Goal: Answer question/provide support: Share knowledge or assist other users

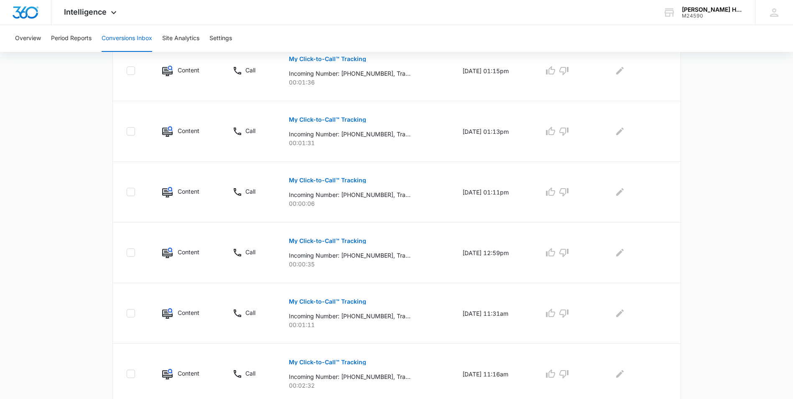
scroll to position [497, 0]
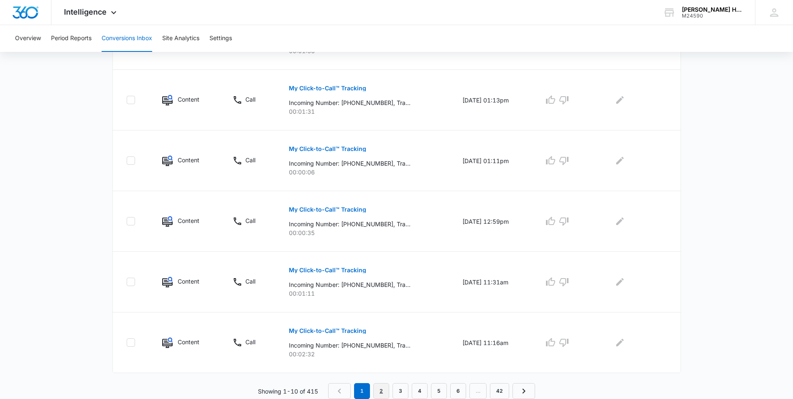
click at [376, 393] on link "2" at bounding box center [381, 391] width 16 height 16
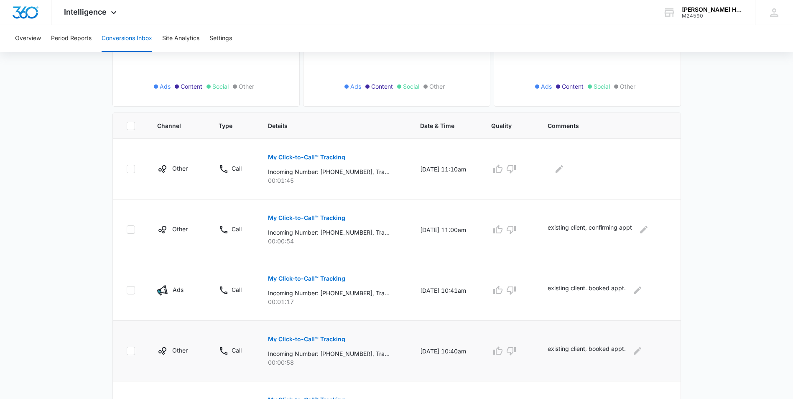
scroll to position [125, 0]
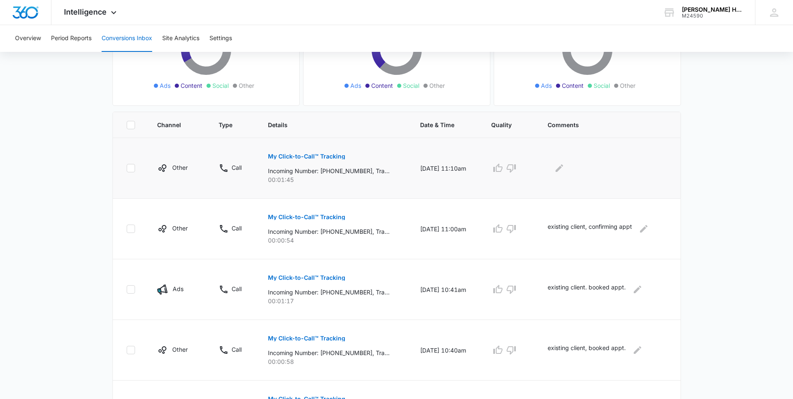
click at [308, 157] on p "My Click-to-Call™ Tracking" at bounding box center [306, 156] width 77 height 6
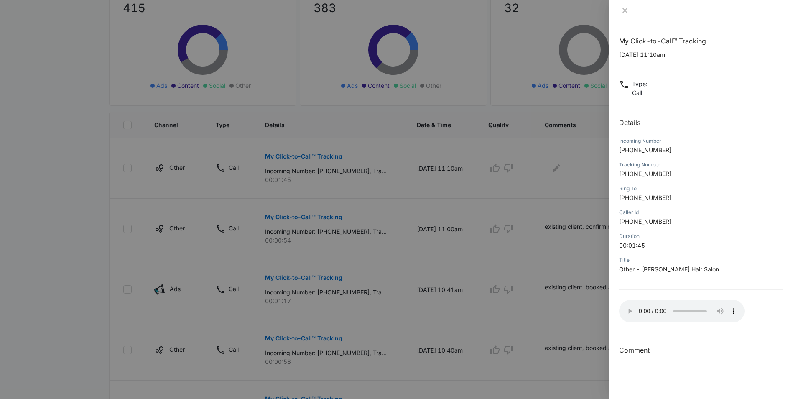
click at [557, 166] on div at bounding box center [396, 199] width 793 height 399
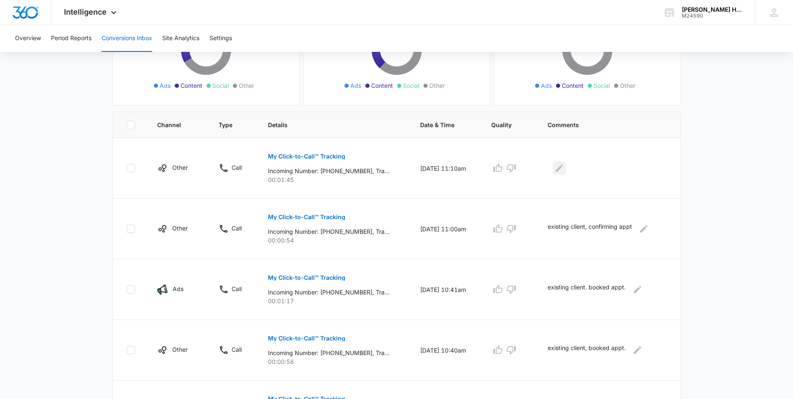
click at [559, 166] on icon "Edit Comments" at bounding box center [559, 168] width 10 height 10
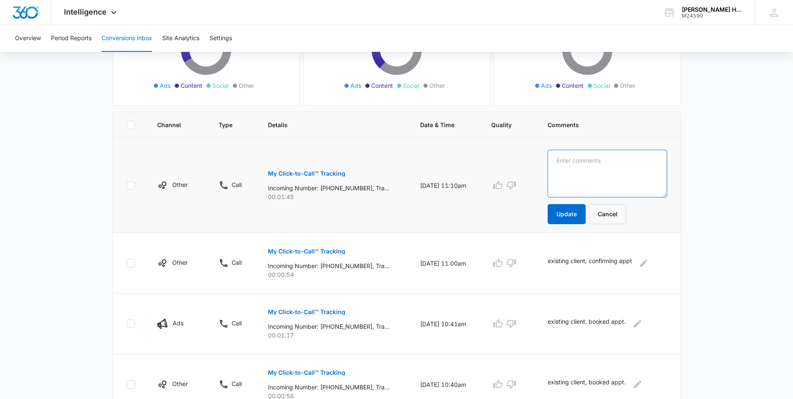
click at [564, 161] on textarea at bounding box center [607, 174] width 119 height 48
type textarea "existing client calling about topper."
click at [563, 214] on button "Update" at bounding box center [567, 214] width 38 height 20
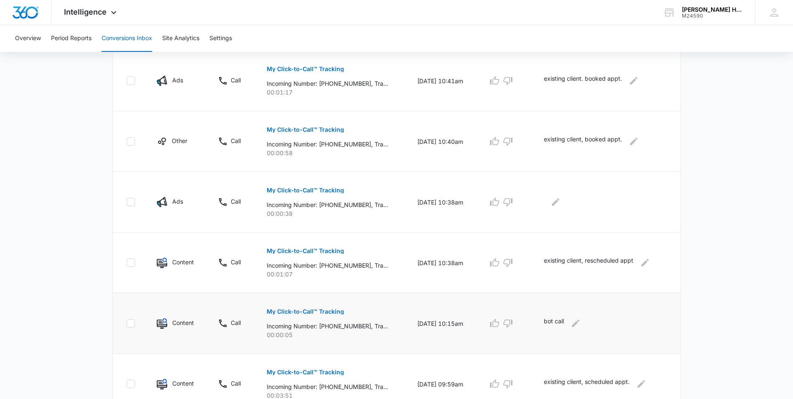
scroll to position [334, 0]
click at [280, 186] on button "My Click-to-Call™ Tracking" at bounding box center [305, 190] width 77 height 20
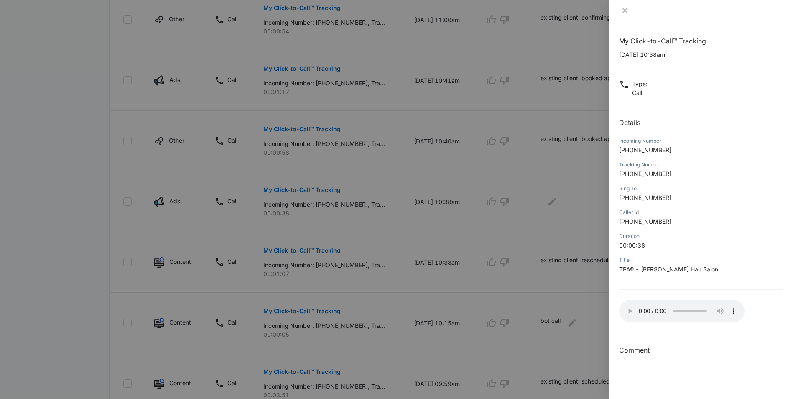
click at [558, 201] on div at bounding box center [396, 199] width 793 height 399
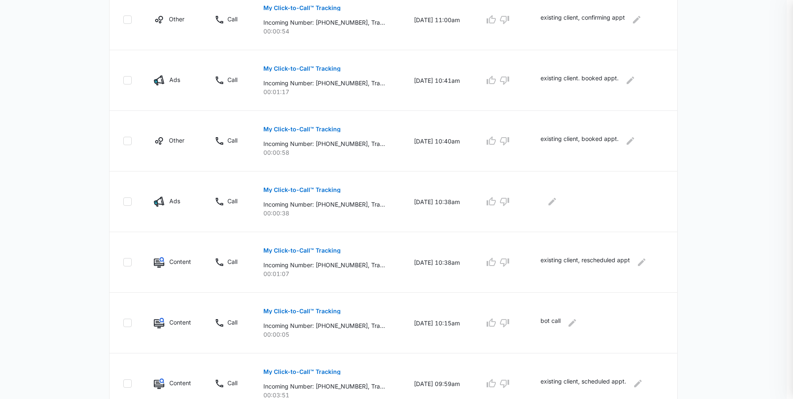
click at [556, 201] on div at bounding box center [396, 199] width 793 height 399
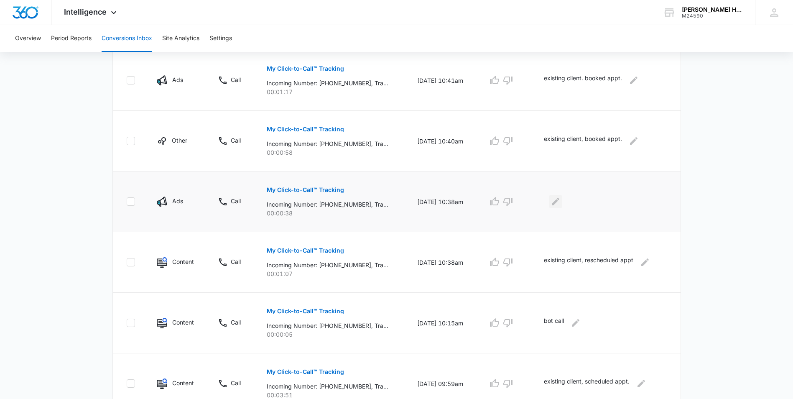
click at [558, 202] on icon "Edit Comments" at bounding box center [556, 202] width 10 height 10
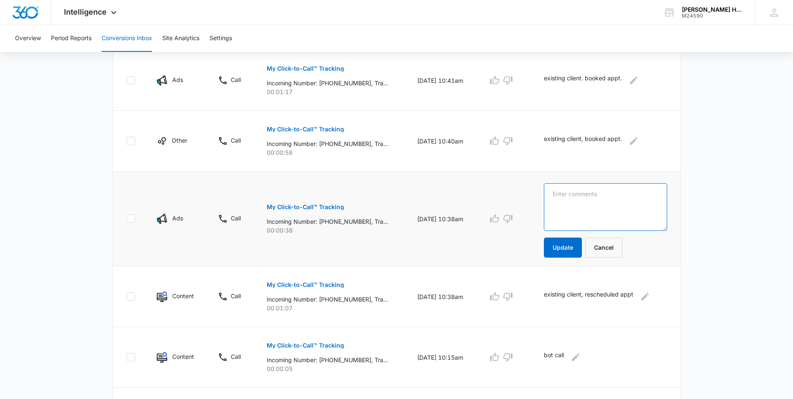
click at [573, 198] on textarea at bounding box center [605, 207] width 123 height 48
click at [556, 197] on textarea "appointment book" at bounding box center [605, 207] width 123 height 48
click at [560, 194] on textarea "existing client.appointment book" at bounding box center [605, 207] width 123 height 48
type textarea "Existing client. Appointment book"
click at [563, 254] on button "Update" at bounding box center [563, 247] width 38 height 20
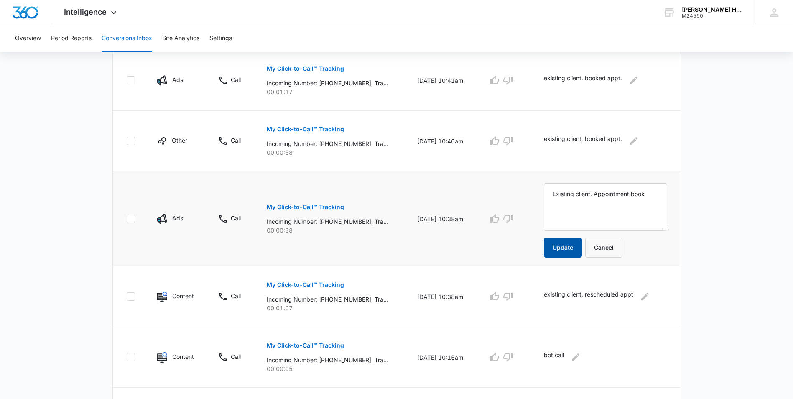
click at [571, 249] on button "Update" at bounding box center [563, 247] width 38 height 20
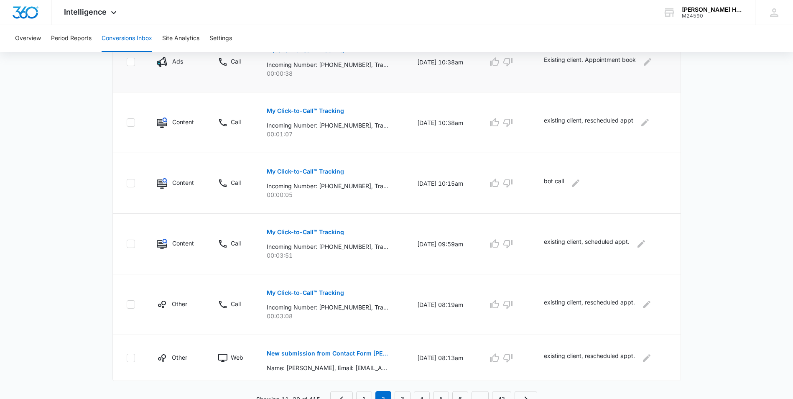
scroll to position [482, 0]
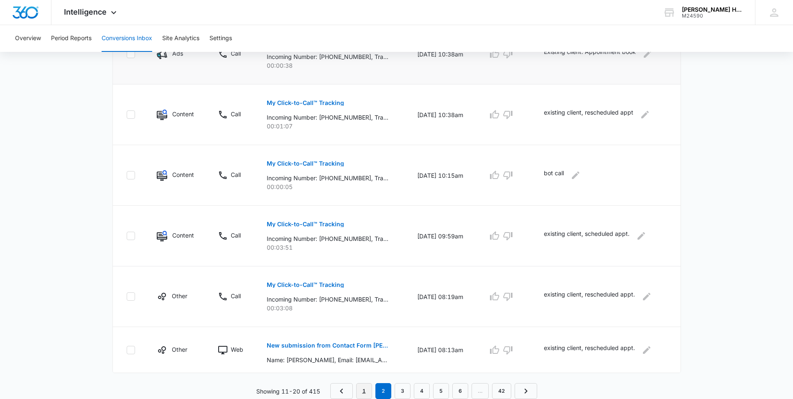
click at [363, 383] on link "1" at bounding box center [364, 391] width 16 height 16
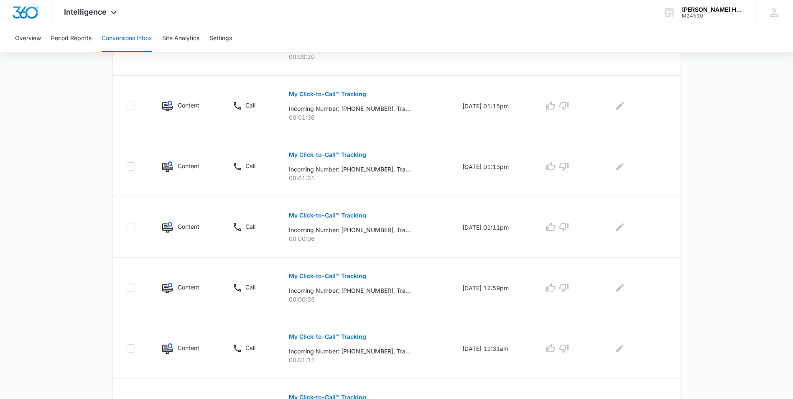
scroll to position [497, 0]
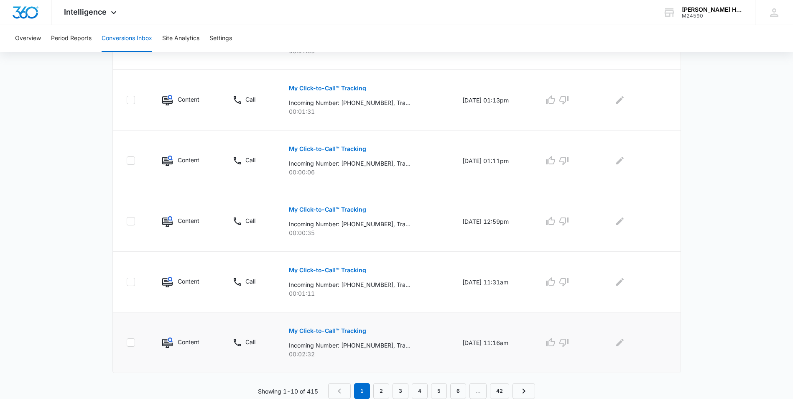
click at [312, 327] on button "My Click-to-Call™ Tracking" at bounding box center [327, 331] width 77 height 20
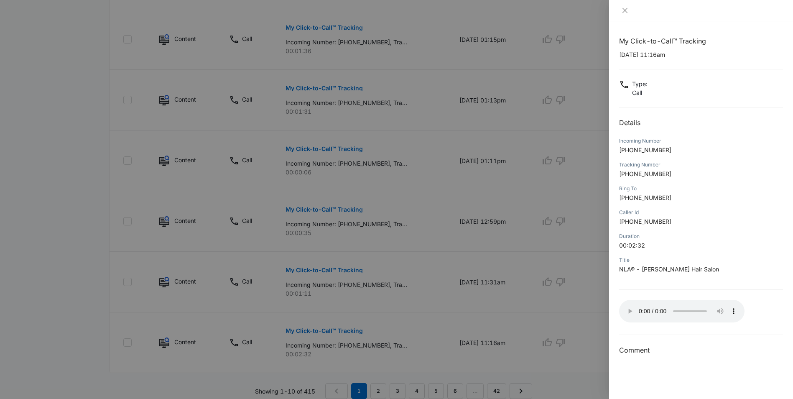
click at [584, 315] on div at bounding box center [396, 199] width 793 height 399
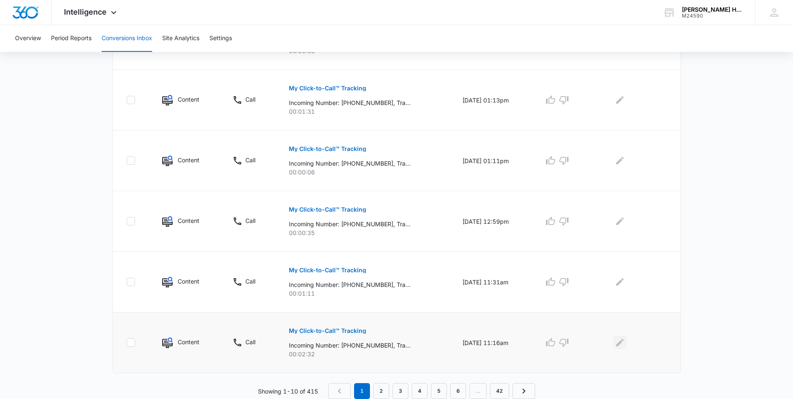
click at [620, 339] on icon "Edit Comments" at bounding box center [620, 342] width 10 height 10
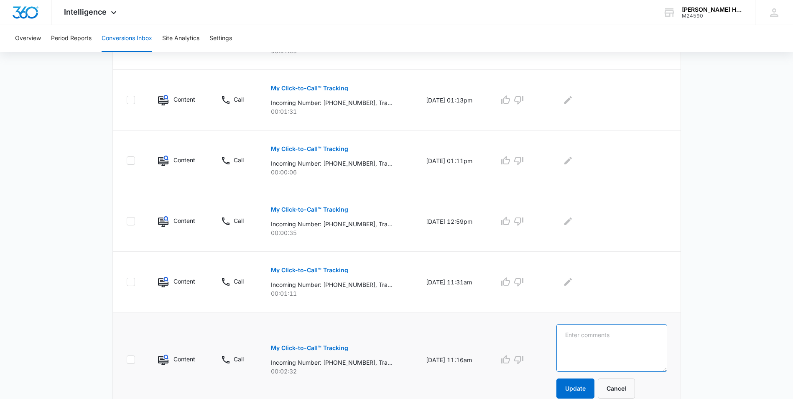
click at [596, 329] on textarea at bounding box center [611, 348] width 111 height 48
type textarea "existing Client. Appointment adjustment and confirmed."
click at [590, 372] on form "existing Client. Appointment adjustment and confirmed. Update Cancel" at bounding box center [611, 361] width 111 height 74
click at [583, 391] on button "Update" at bounding box center [575, 388] width 38 height 20
click at [595, 394] on button "Update" at bounding box center [575, 388] width 38 height 20
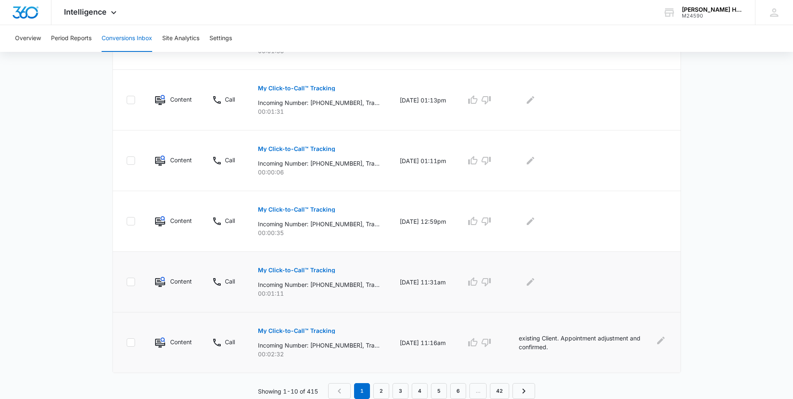
click at [316, 274] on button "My Click-to-Call™ Tracking" at bounding box center [296, 270] width 77 height 20
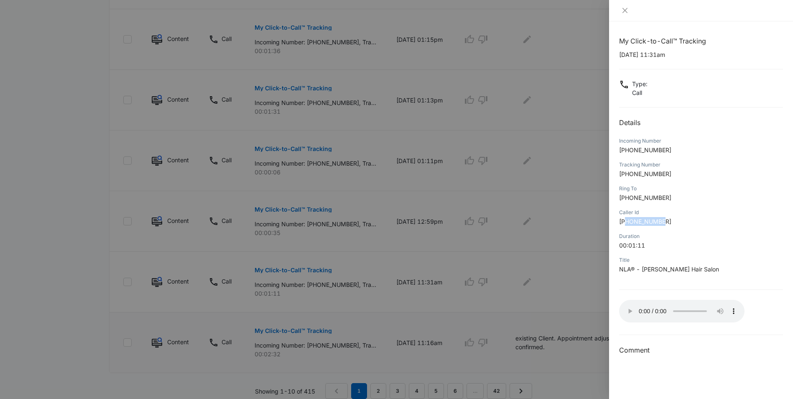
drag, startPoint x: 627, startPoint y: 219, endPoint x: 666, endPoint y: 221, distance: 38.9
click at [666, 221] on p "+19144201177" at bounding box center [701, 221] width 164 height 9
copy span "9144201177"
click at [538, 280] on div at bounding box center [396, 199] width 793 height 399
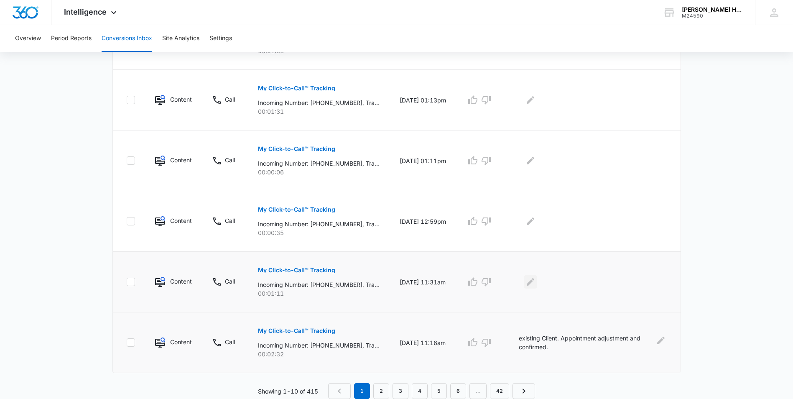
click at [536, 280] on icon "Edit Comments" at bounding box center [531, 282] width 10 height 10
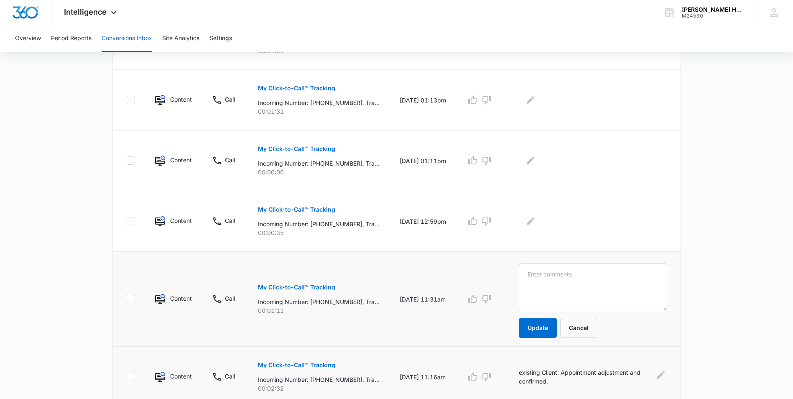
click at [528, 373] on td "existing Client. Appointment adjustment and confirmed." at bounding box center [595, 377] width 172 height 61
drag, startPoint x: 528, startPoint y: 371, endPoint x: 607, endPoint y: 370, distance: 79.0
click at [607, 370] on td "existing Client. Appointment adjustment and confirmed." at bounding box center [595, 377] width 172 height 61
copy p "existing Client. Appointment"
click at [583, 286] on textarea at bounding box center [593, 287] width 148 height 48
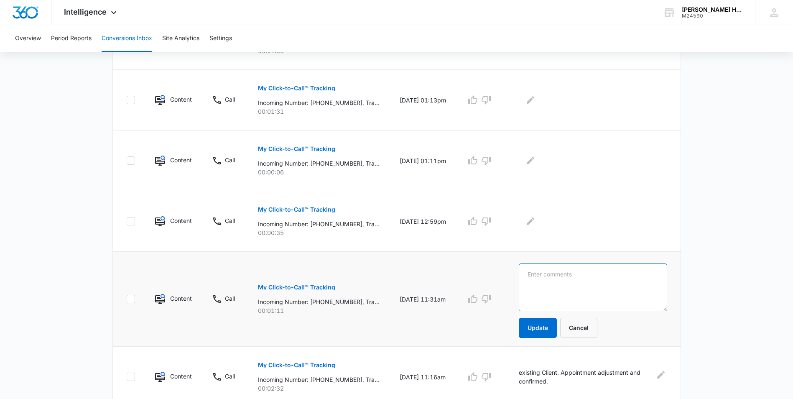
paste textarea "existing Client. Appointment"
click at [541, 272] on textarea "existing Client. Appointment" at bounding box center [593, 287] width 148 height 48
click at [618, 272] on textarea "Existing Client. Appointment" at bounding box center [593, 287] width 148 height 48
click at [625, 271] on textarea "Existing Client. Appointment" at bounding box center [593, 287] width 148 height 48
click at [564, 275] on textarea "Existing Client. Appointment booked" at bounding box center [593, 287] width 148 height 48
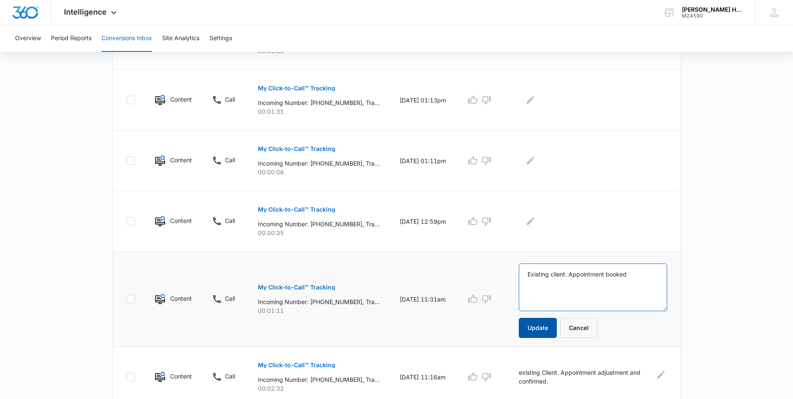
type textarea "Existing client. Appointment booked"
click at [548, 330] on button "Update" at bounding box center [538, 328] width 38 height 20
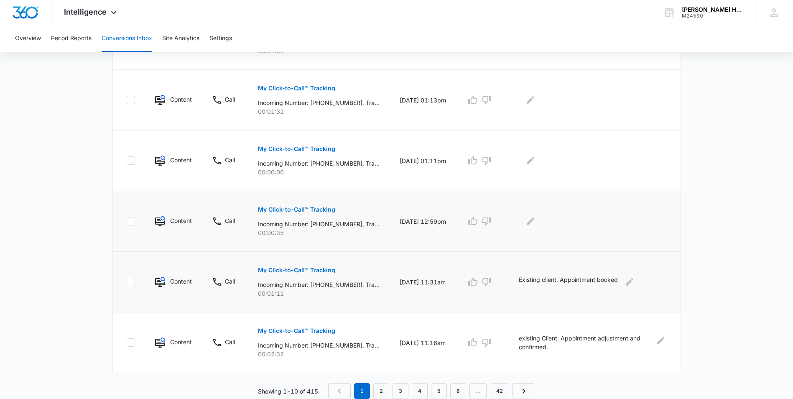
click at [303, 209] on p "My Click-to-Call™ Tracking" at bounding box center [296, 210] width 77 height 6
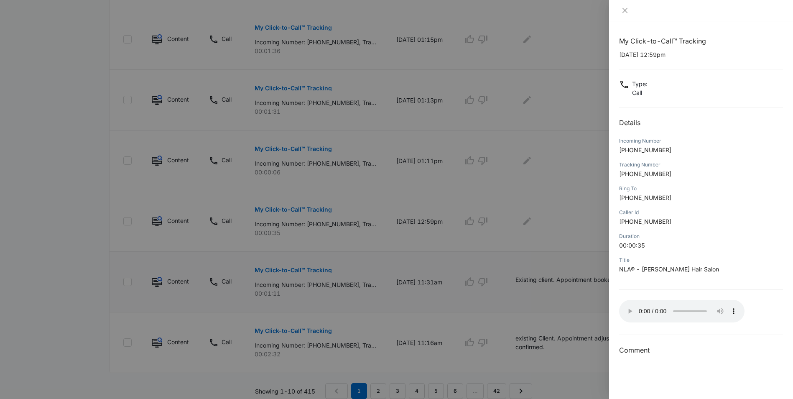
click at [535, 219] on div at bounding box center [396, 199] width 793 height 399
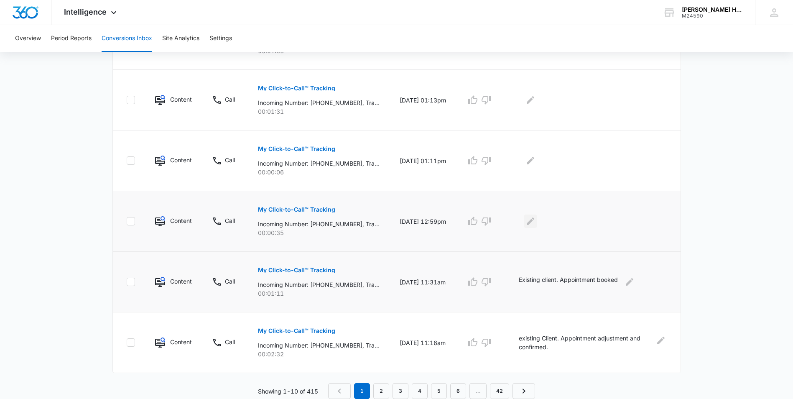
click at [536, 219] on icon "Edit Comments" at bounding box center [531, 221] width 10 height 10
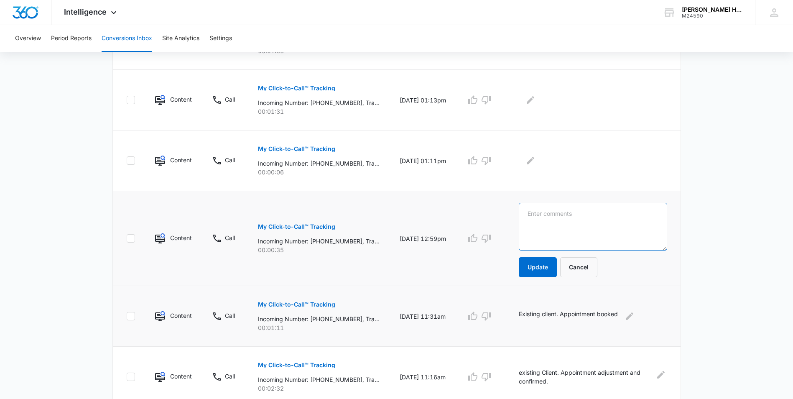
click at [549, 213] on textarea at bounding box center [593, 227] width 148 height 48
click at [566, 212] on textarea "Existing Client. Appointment Cancel" at bounding box center [593, 227] width 148 height 48
click at [642, 216] on textarea "Existing client. Appointment Cancel" at bounding box center [593, 227] width 148 height 48
click at [579, 222] on textarea "Existing client. Appointment Cancel will call to reschedule" at bounding box center [593, 227] width 148 height 48
type textarea "Existing client. Appointment Cancel will call to reschedule."
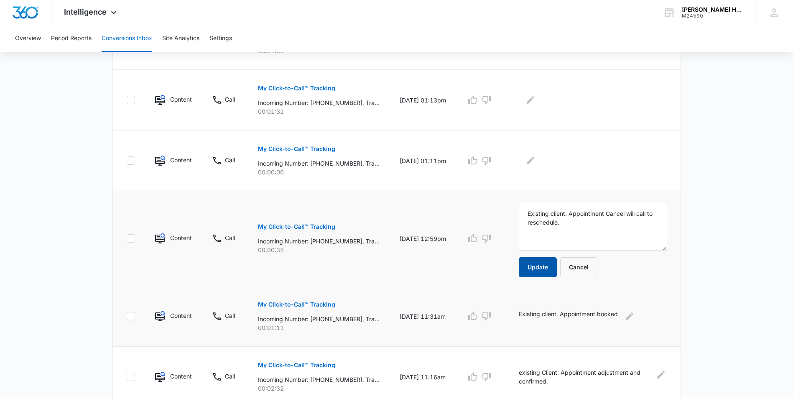
click at [547, 275] on button "Update" at bounding box center [538, 267] width 38 height 20
click at [551, 267] on button "Update" at bounding box center [538, 267] width 38 height 20
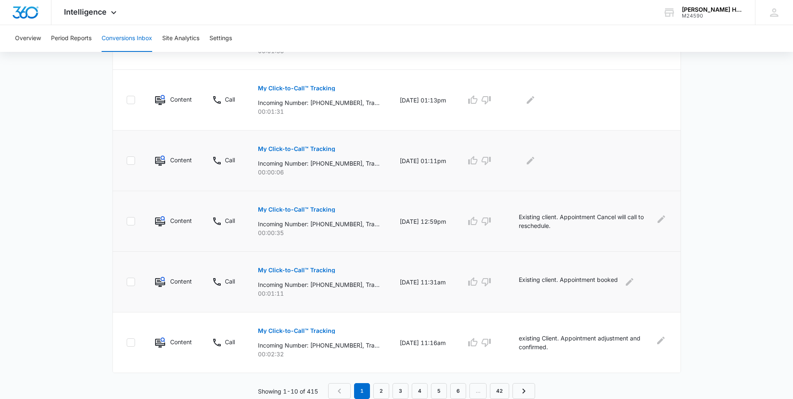
click at [307, 152] on button "My Click-to-Call™ Tracking" at bounding box center [296, 149] width 77 height 20
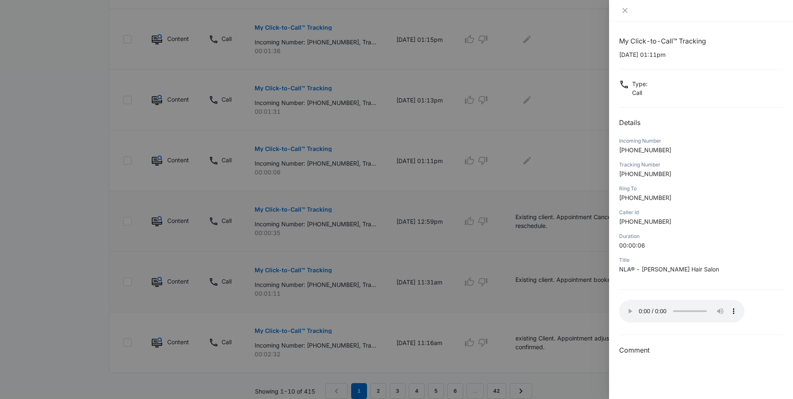
click at [536, 161] on div at bounding box center [396, 199] width 793 height 399
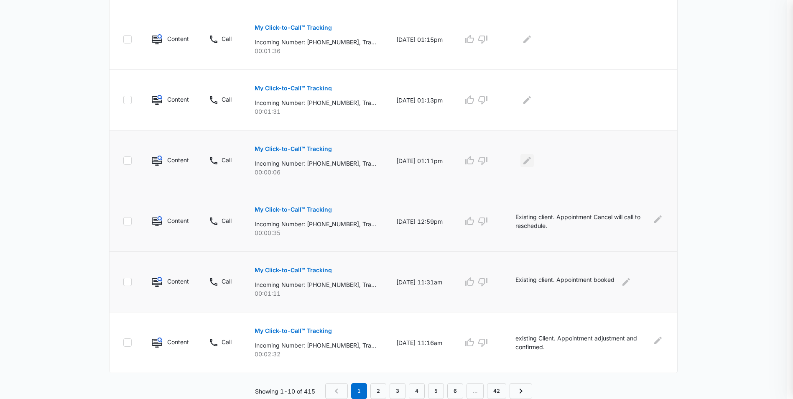
click at [532, 159] on icon "Edit Comments" at bounding box center [527, 161] width 10 height 10
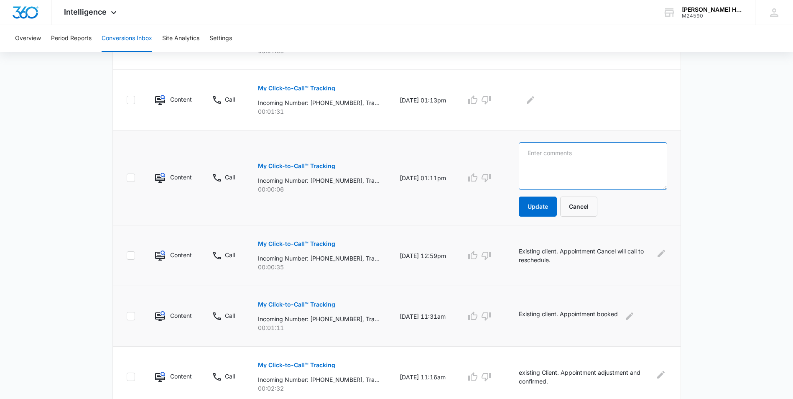
click at [583, 163] on textarea at bounding box center [593, 166] width 148 height 48
type textarea "No response."
click at [539, 212] on button "Update" at bounding box center [538, 207] width 38 height 20
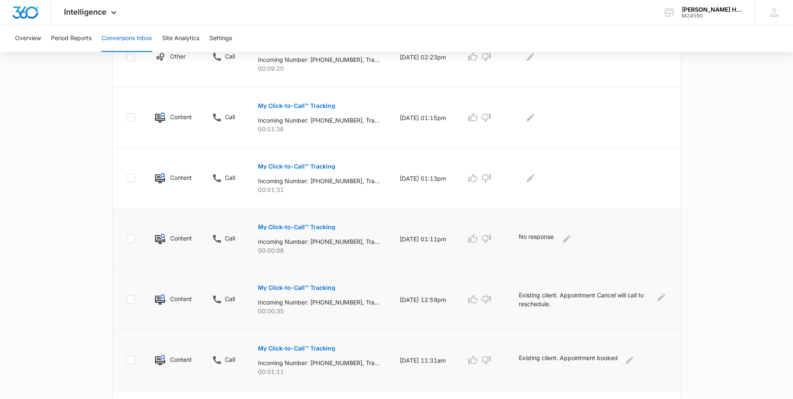
scroll to position [371, 0]
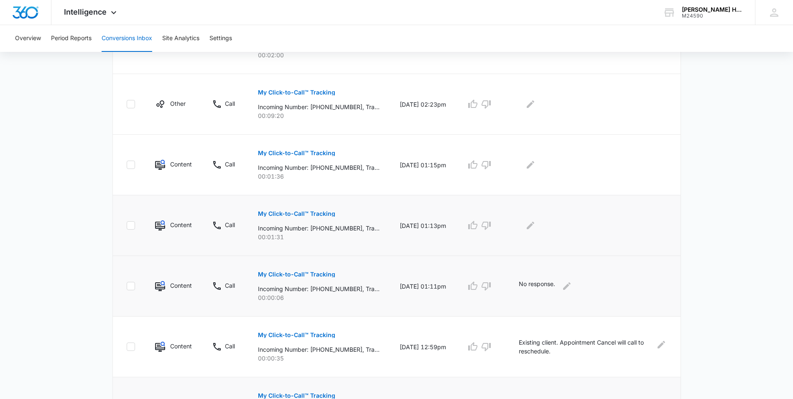
click at [297, 219] on button "My Click-to-Call™ Tracking" at bounding box center [296, 214] width 77 height 20
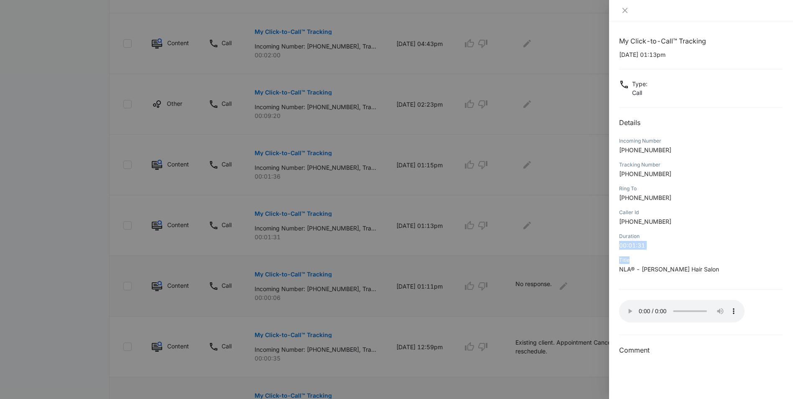
click at [745, 255] on div "My Click-to-Call™ Tracking 10/07/2025 at 01:13pm Type : Call Details Incoming N…" at bounding box center [701, 195] width 164 height 319
drag, startPoint x: 745, startPoint y: 255, endPoint x: 713, endPoint y: 188, distance: 74.6
click at [713, 188] on div "Ring To" at bounding box center [701, 189] width 164 height 8
click at [755, 258] on div "Title" at bounding box center [701, 260] width 164 height 8
drag, startPoint x: 626, startPoint y: 220, endPoint x: 682, endPoint y: 219, distance: 55.6
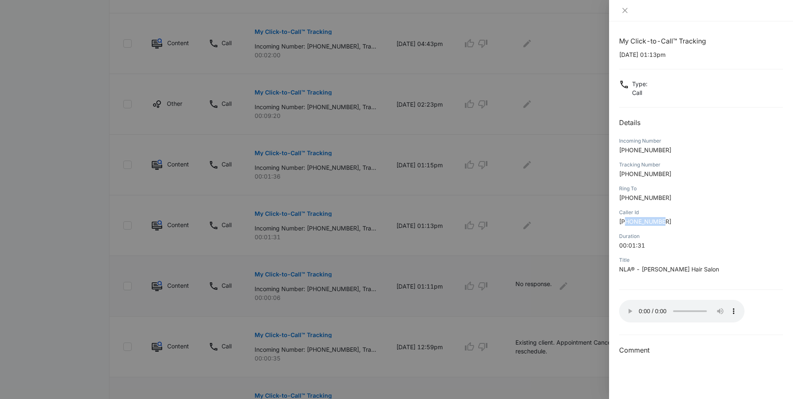
click at [682, 219] on p "+17183097292" at bounding box center [701, 221] width 164 height 9
copy span "7183097292"
click at [537, 230] on div at bounding box center [396, 199] width 793 height 399
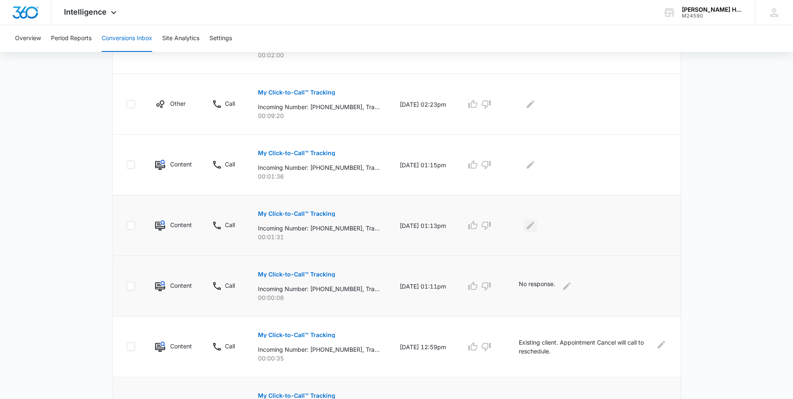
click at [536, 226] on icon "Edit Comments" at bounding box center [531, 225] width 10 height 10
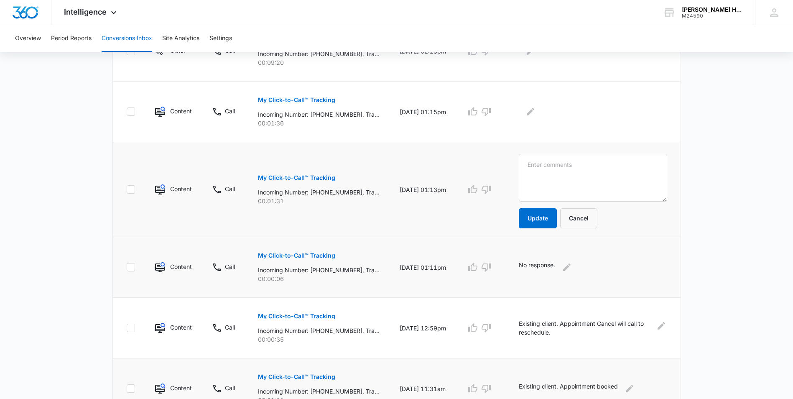
scroll to position [455, 0]
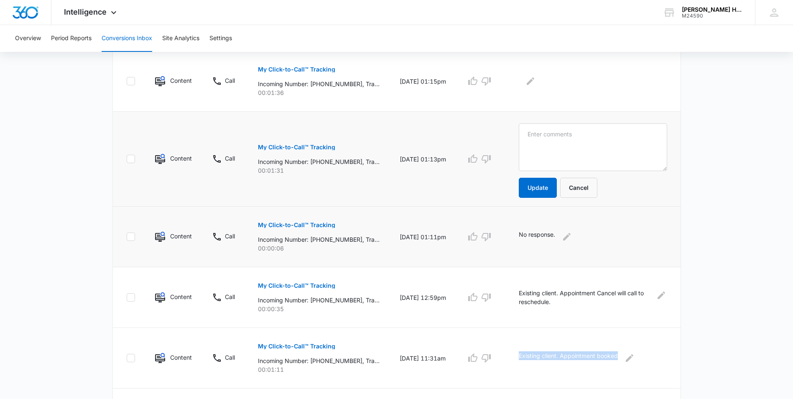
drag, startPoint x: 526, startPoint y: 353, endPoint x: 628, endPoint y: 352, distance: 101.6
click at [628, 352] on td "Existing client. Appointment booked" at bounding box center [595, 358] width 172 height 61
copy p "Existing client. Appointment booked"
drag, startPoint x: 554, startPoint y: 137, endPoint x: 555, endPoint y: 126, distance: 10.9
click at [555, 128] on textarea at bounding box center [593, 147] width 148 height 48
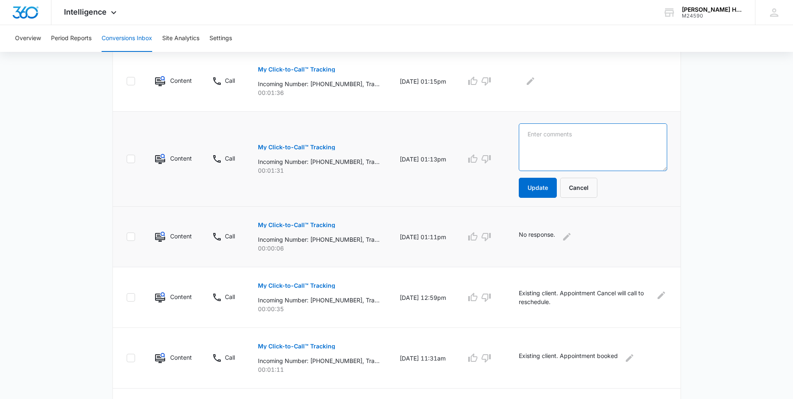
paste textarea "Existing client. Appointment booked"
type textarea "Existing client. Appointment booked"
click at [557, 191] on button "Update" at bounding box center [538, 188] width 38 height 20
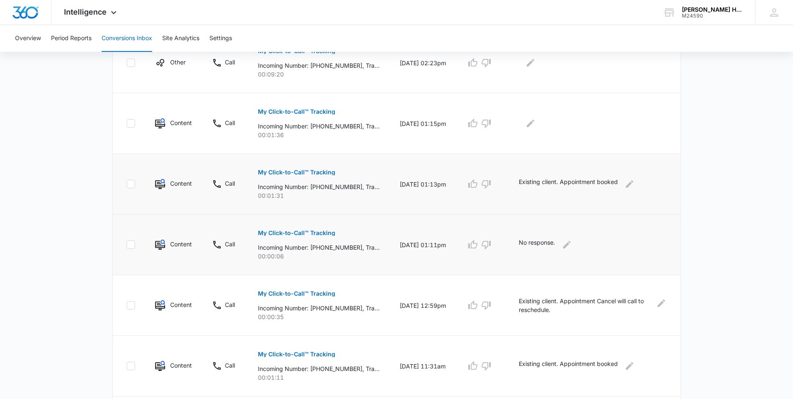
scroll to position [413, 0]
click at [299, 118] on button "My Click-to-Call™ Tracking" at bounding box center [296, 111] width 77 height 20
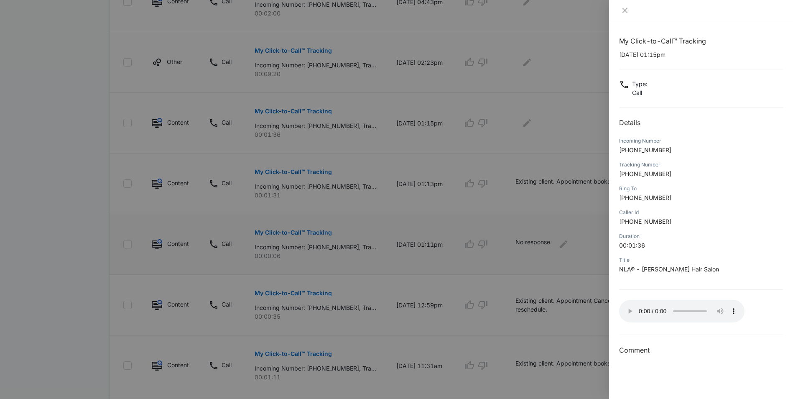
click at [541, 123] on div at bounding box center [396, 199] width 793 height 399
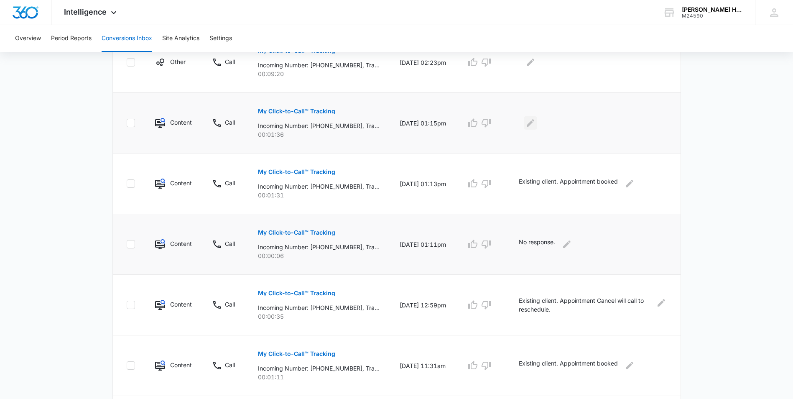
click at [536, 124] on icon "Edit Comments" at bounding box center [531, 123] width 10 height 10
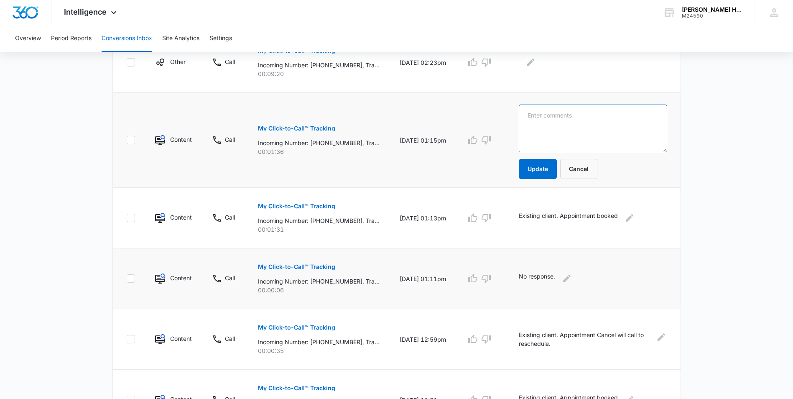
paste textarea "Existing client. Appointment booked"
type textarea "Existing client. Appointment booked"
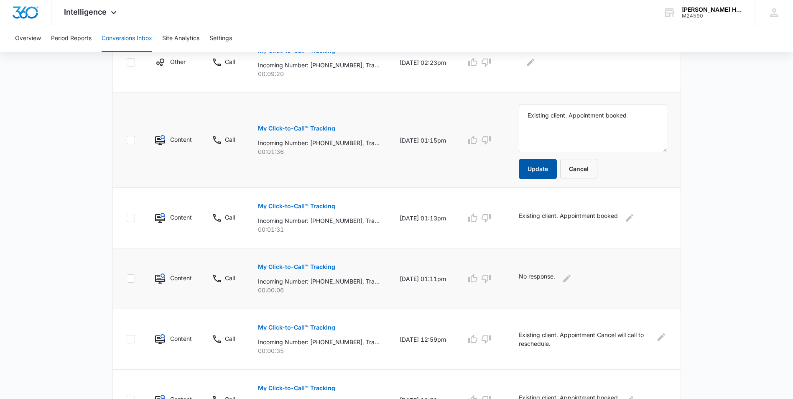
click at [550, 169] on button "Update" at bounding box center [538, 169] width 38 height 20
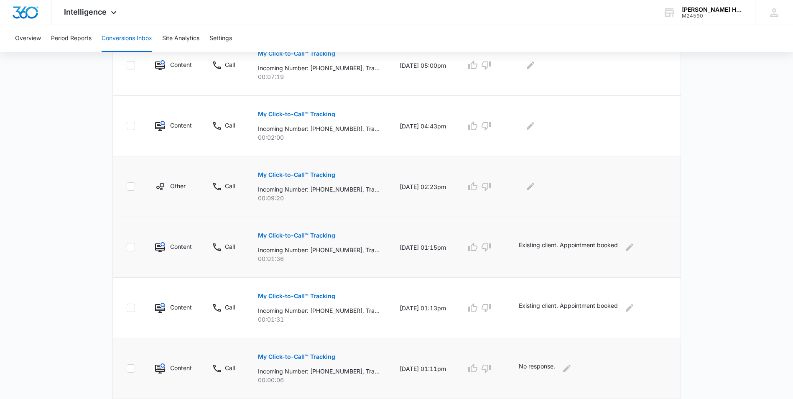
scroll to position [162, 0]
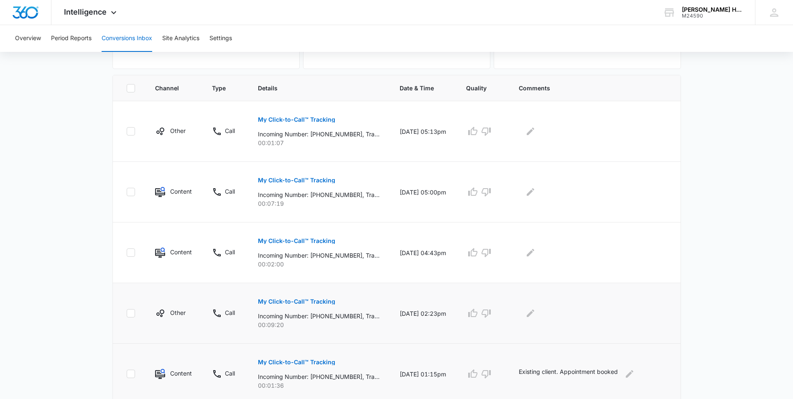
click at [290, 306] on button "My Click-to-Call™ Tracking" at bounding box center [296, 301] width 77 height 20
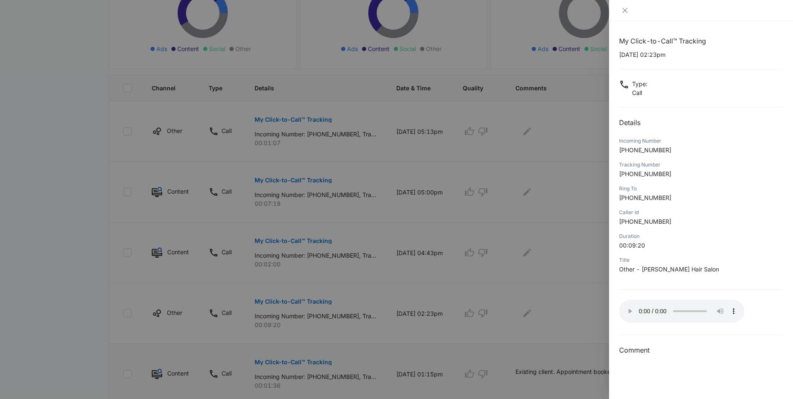
click at [539, 313] on div at bounding box center [396, 199] width 793 height 399
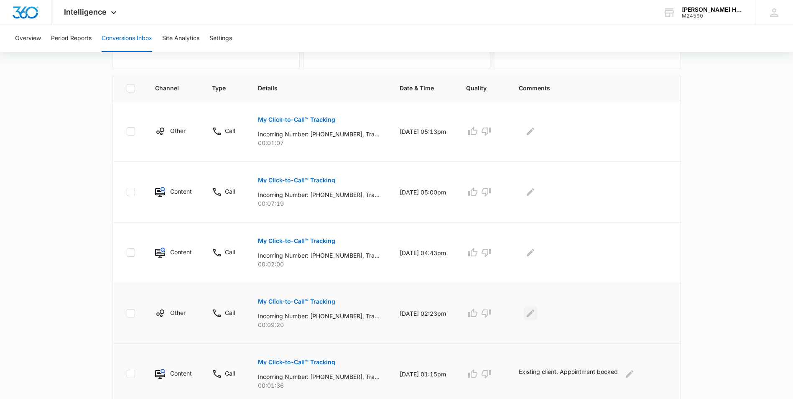
click at [536, 313] on icon "Edit Comments" at bounding box center [531, 313] width 10 height 10
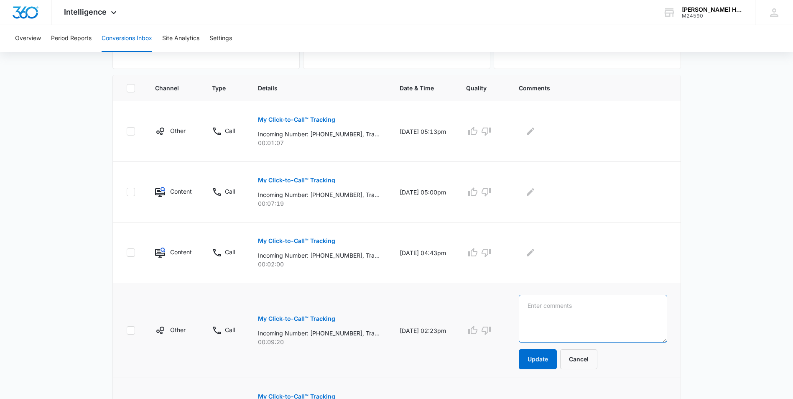
click at [551, 309] on textarea at bounding box center [593, 319] width 148 height 48
type textarea "call for [PERSON_NAME] handled."
click at [546, 355] on button "Update" at bounding box center [538, 359] width 38 height 20
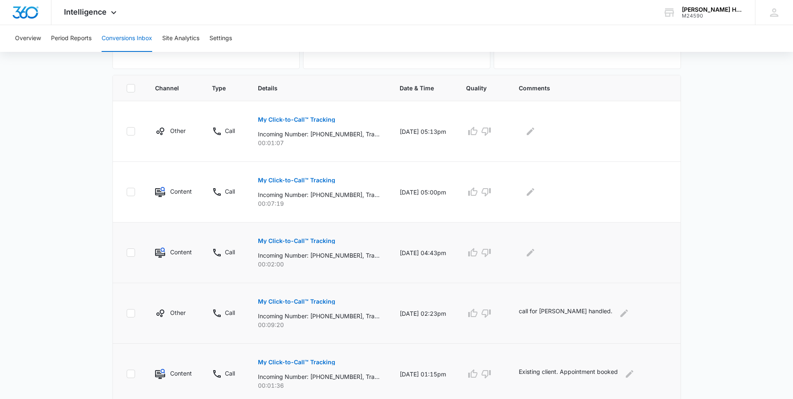
click at [315, 242] on p "My Click-to-Call™ Tracking" at bounding box center [296, 241] width 77 height 6
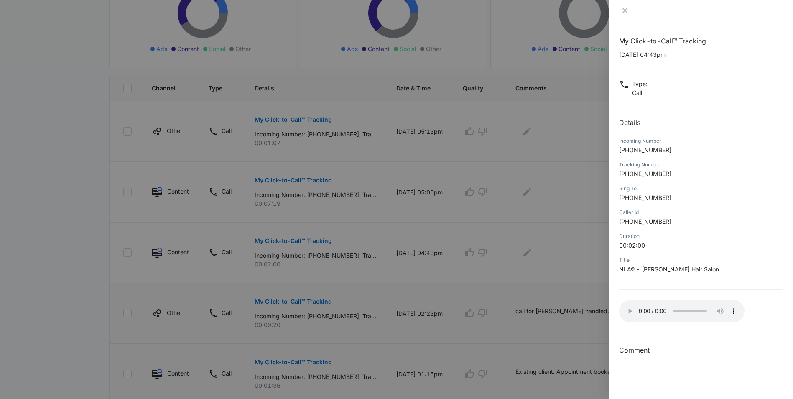
click at [617, 306] on div "My Click-to-Call™ Tracking 10/07/2025 at 04:43pm Type : Call Details Incoming N…" at bounding box center [701, 210] width 184 height 378
click at [536, 253] on div at bounding box center [396, 199] width 793 height 399
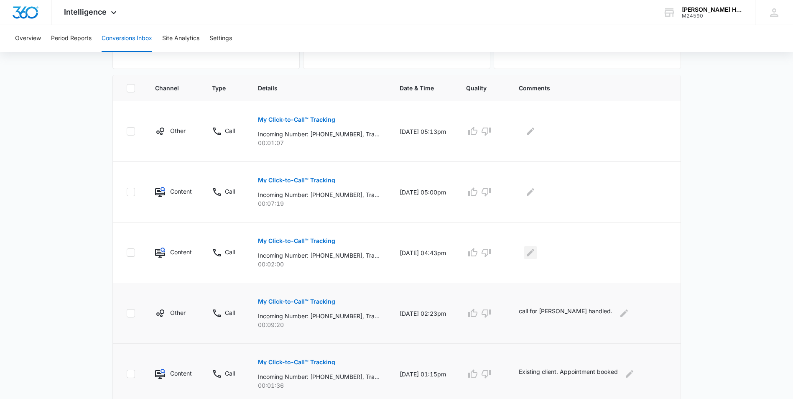
click at [535, 253] on icon "Edit Comments" at bounding box center [531, 253] width 10 height 10
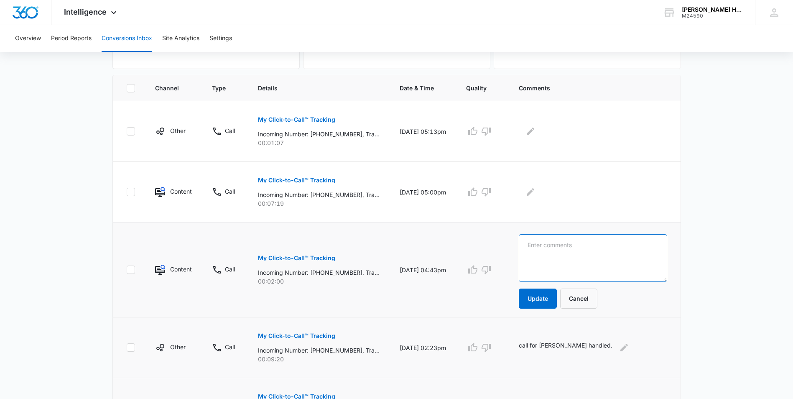
click at [556, 244] on textarea at bounding box center [593, 258] width 148 height 48
paste textarea "Existing client. Appointment booked"
drag, startPoint x: 641, startPoint y: 245, endPoint x: 615, endPoint y: 240, distance: 26.0
click at [615, 240] on textarea "Existing client. Appointment booked" at bounding box center [593, 258] width 148 height 48
type textarea "Existing client. Appointment confirmed."
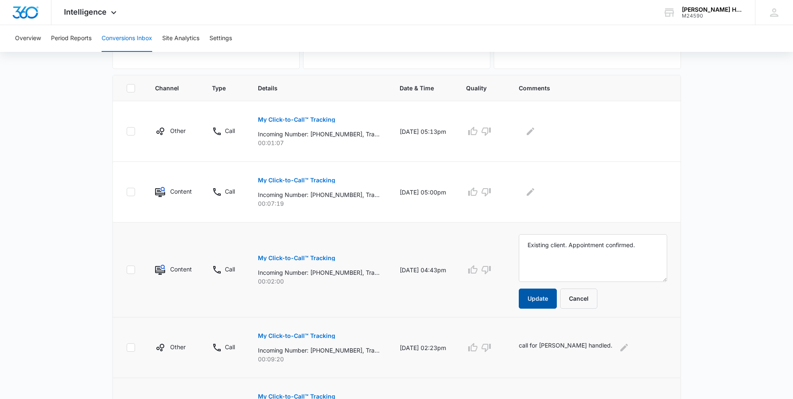
click at [551, 300] on button "Update" at bounding box center [538, 298] width 38 height 20
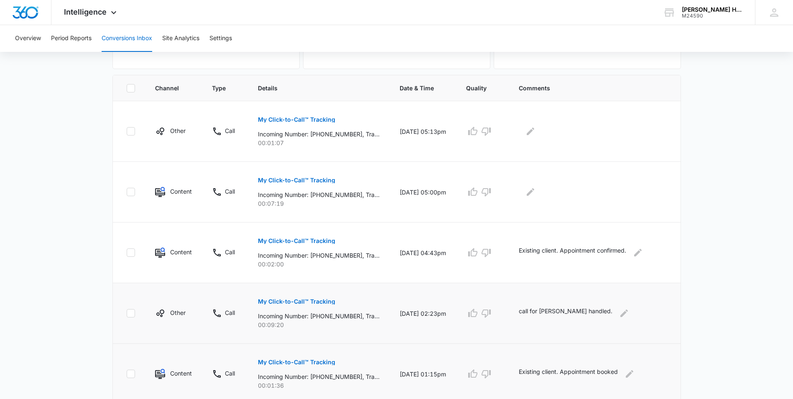
click at [543, 297] on td "call for [PERSON_NAME] handled." at bounding box center [595, 313] width 172 height 61
click at [537, 187] on button "Edit Comments" at bounding box center [530, 191] width 13 height 13
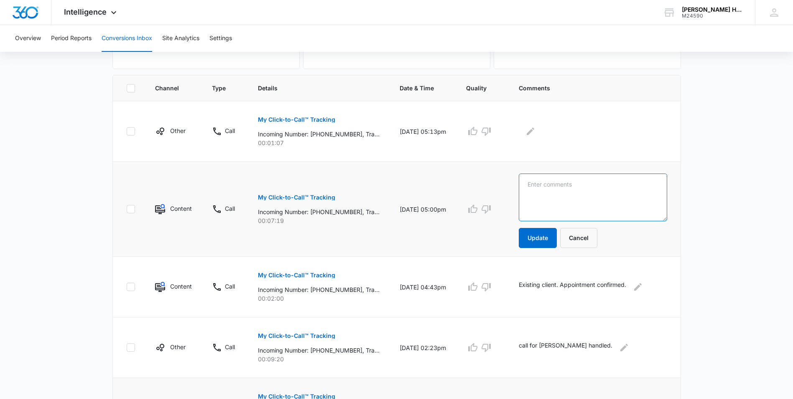
click at [539, 183] on textarea at bounding box center [593, 198] width 148 height 48
paste textarea "Existing client. Appointment booked"
type textarea "Existing client. Appointment booked."
click at [550, 236] on button "Update" at bounding box center [538, 238] width 38 height 20
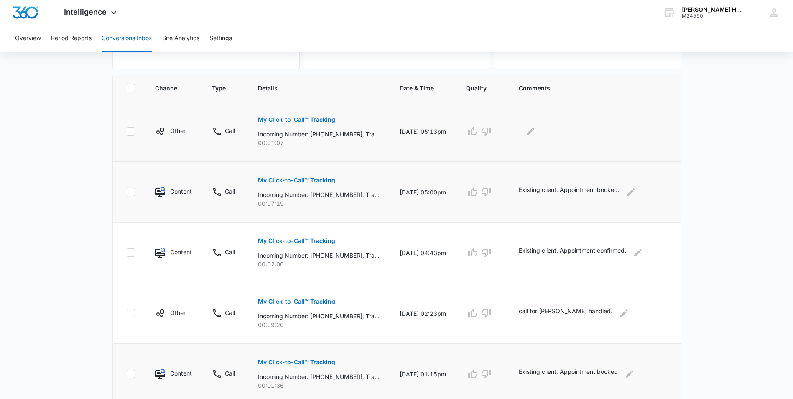
click at [301, 112] on button "My Click-to-Call™ Tracking" at bounding box center [296, 120] width 77 height 20
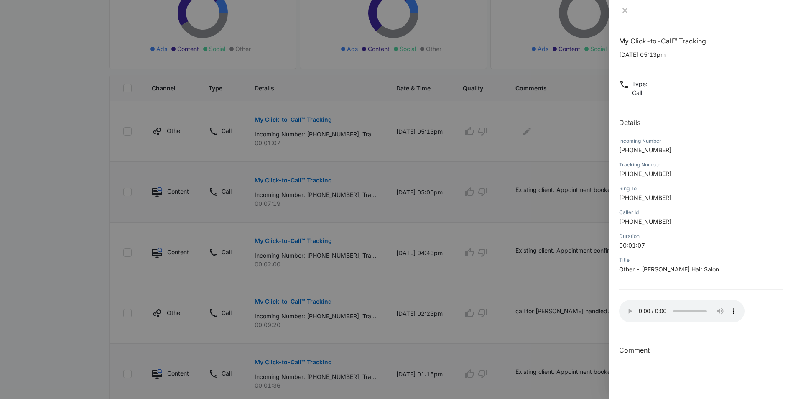
click at [628, 6] on div at bounding box center [701, 10] width 184 height 21
click at [623, 10] on icon "close" at bounding box center [625, 10] width 7 height 7
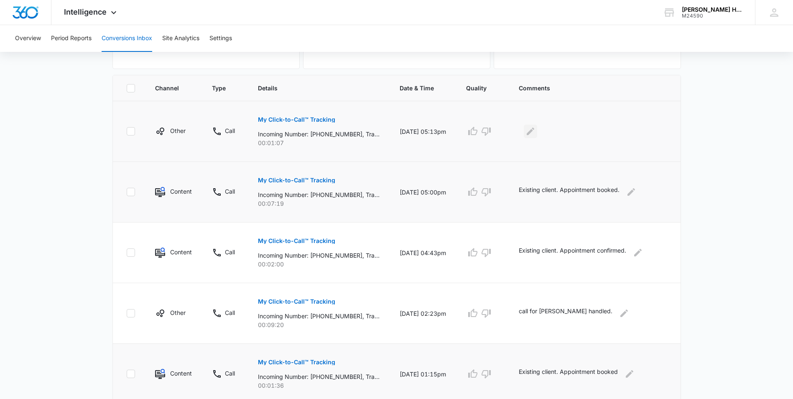
click at [537, 130] on button "Edit Comments" at bounding box center [530, 131] width 13 height 13
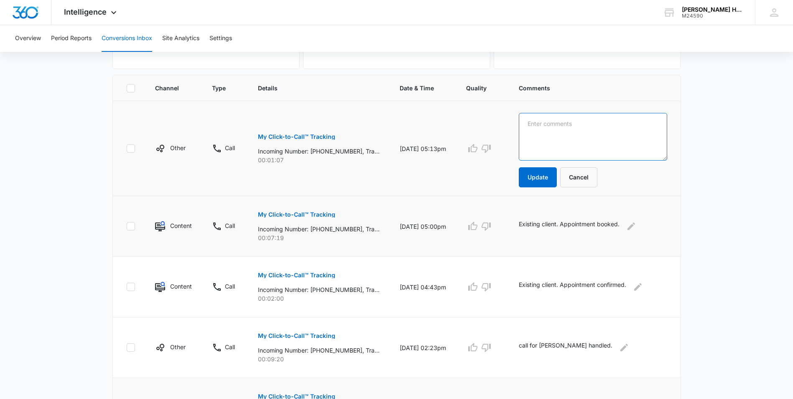
click at [615, 128] on textarea at bounding box center [593, 137] width 148 height 48
type textarea "N"
drag, startPoint x: 607, startPoint y: 122, endPoint x: 501, endPoint y: 115, distance: 106.0
click at [501, 115] on tr "Other Call My Click-to-Call™ Tracking Incoming Number: +13364139215, Tracking N…" at bounding box center [397, 148] width 568 height 95
click at [577, 126] on textarea "New client. No availabity" at bounding box center [593, 137] width 148 height 48
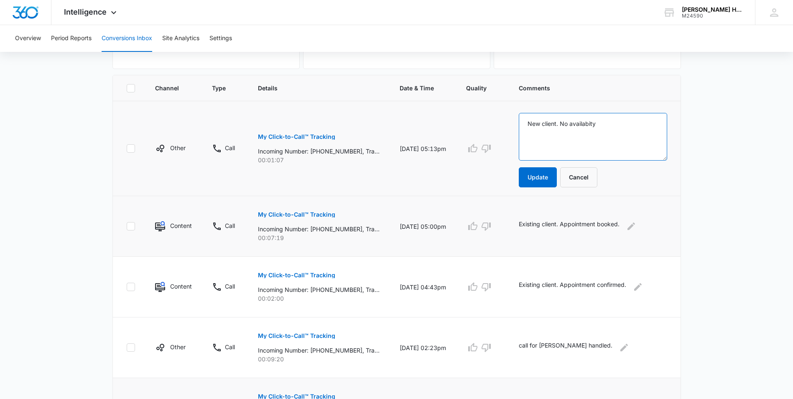
click at [615, 125] on textarea "New client. No availabity" at bounding box center [593, 137] width 148 height 48
type textarea "New client. No available spots. Appointment not booked."
click at [544, 178] on button "Update" at bounding box center [538, 177] width 38 height 20
